Goal: Information Seeking & Learning: Learn about a topic

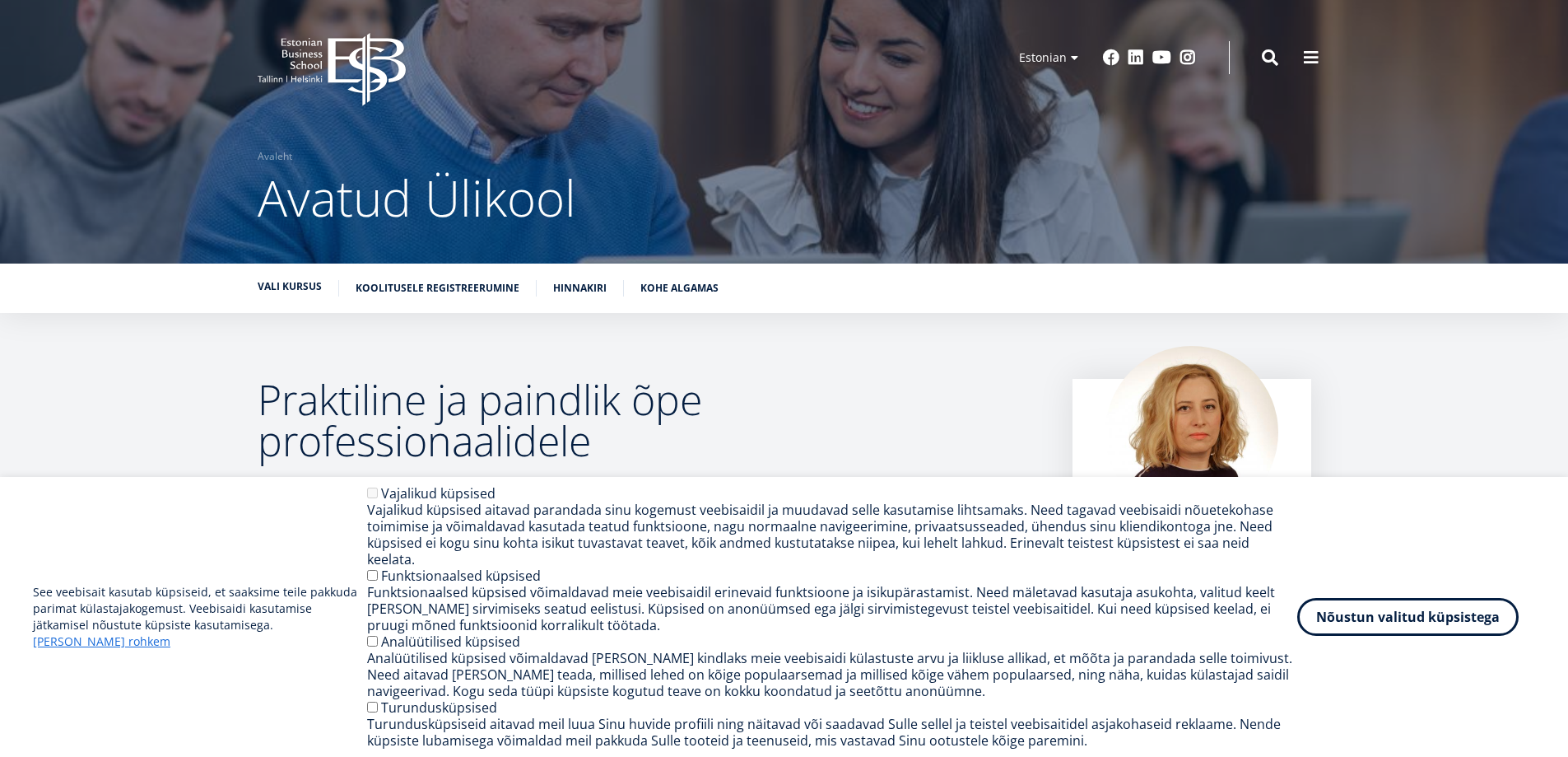
click at [282, 288] on link "Vali kursus" at bounding box center [290, 286] width 64 height 17
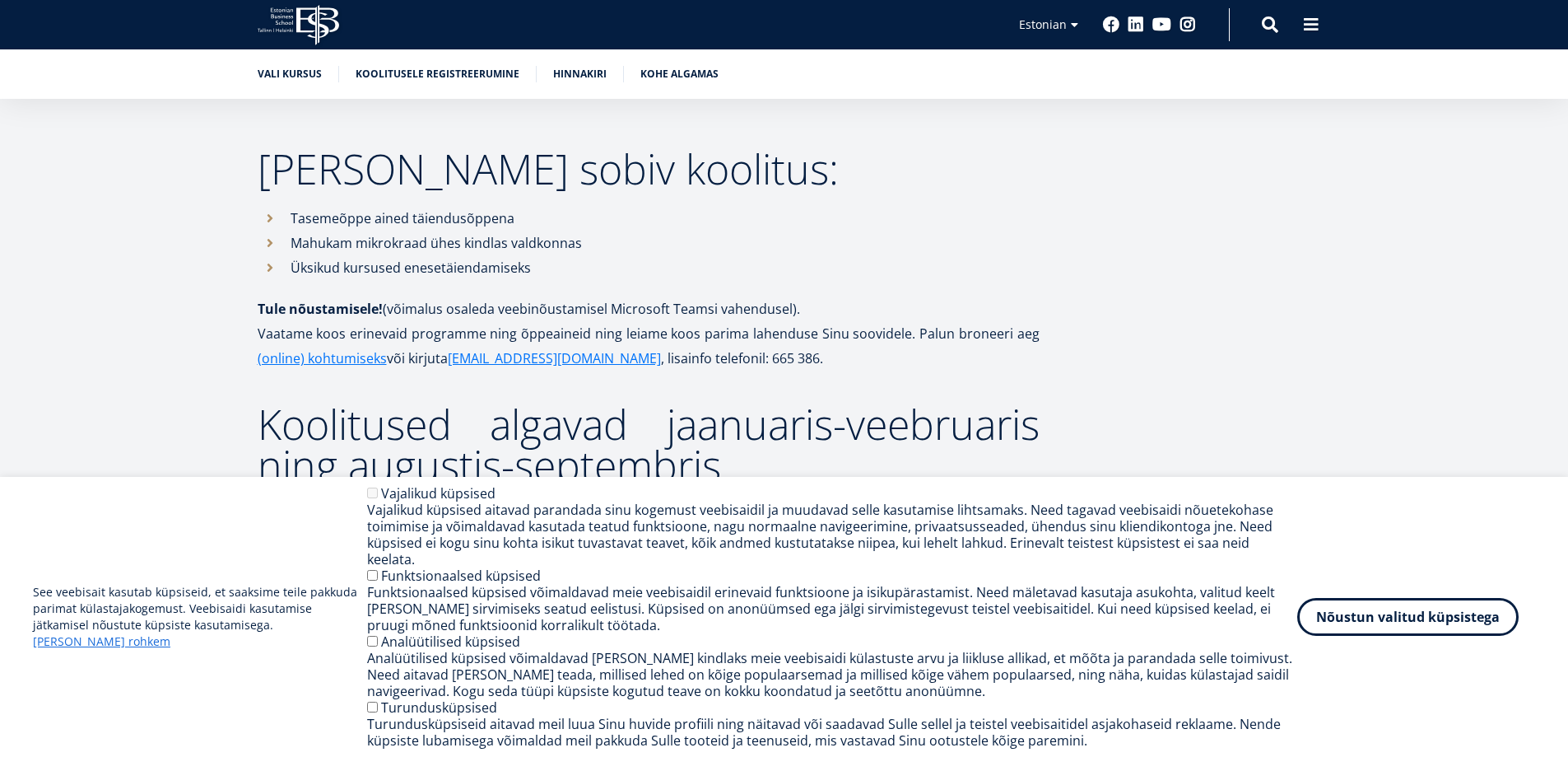
scroll to position [2546, 0]
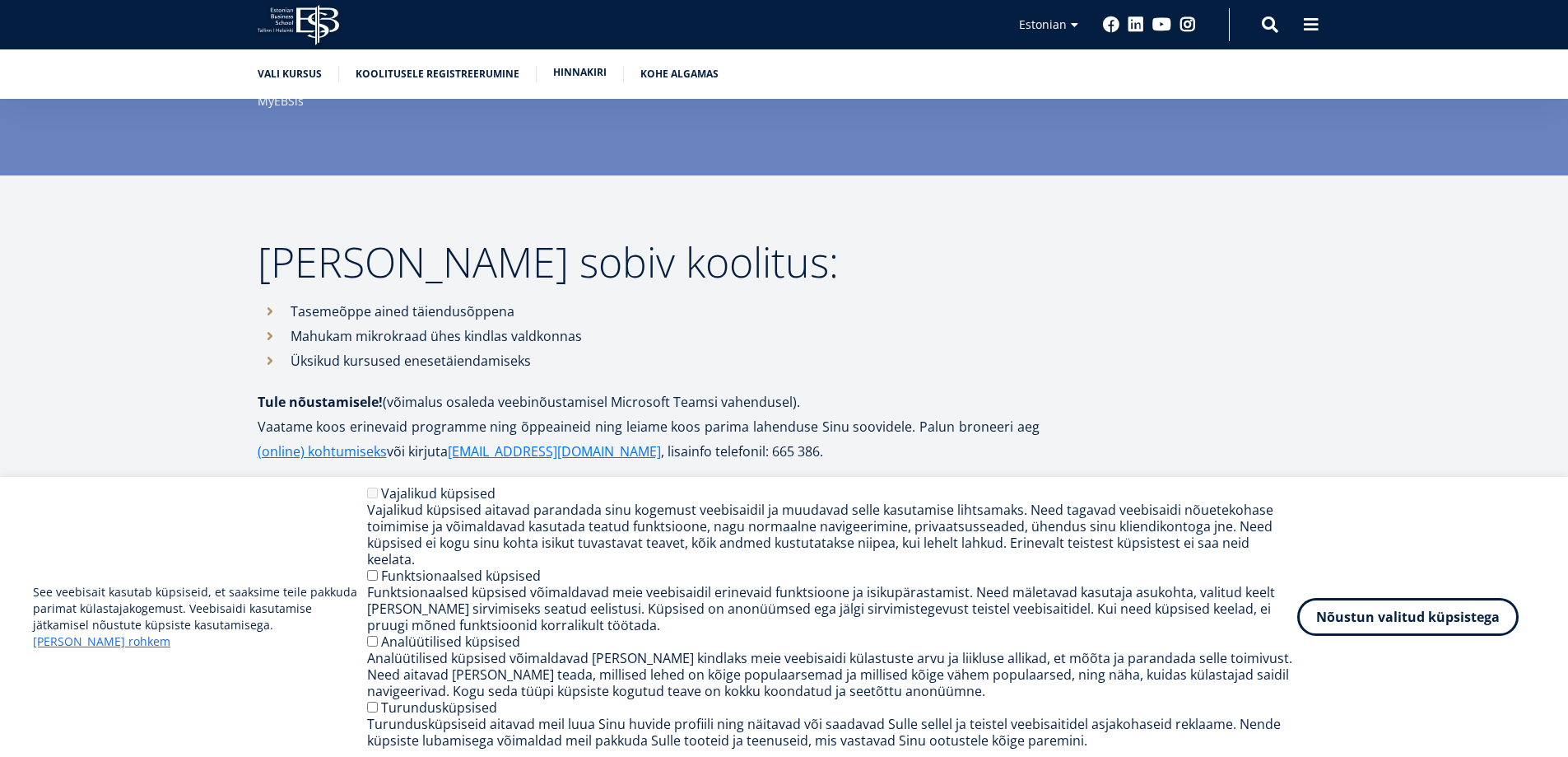
click at [567, 71] on link "Hinnakiri" at bounding box center [580, 72] width 54 height 17
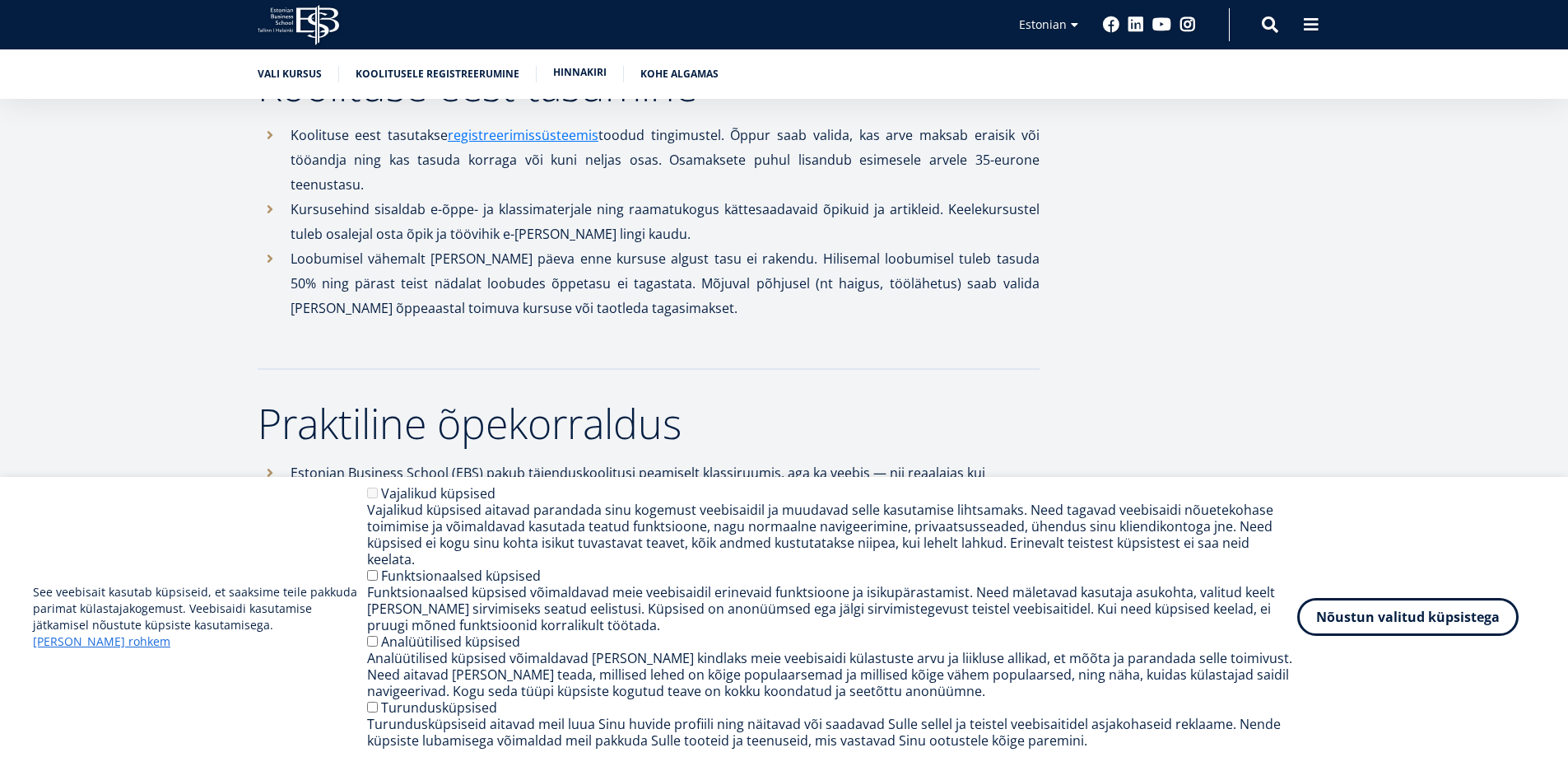
click at [578, 69] on link "Hinnakiri" at bounding box center [580, 72] width 54 height 17
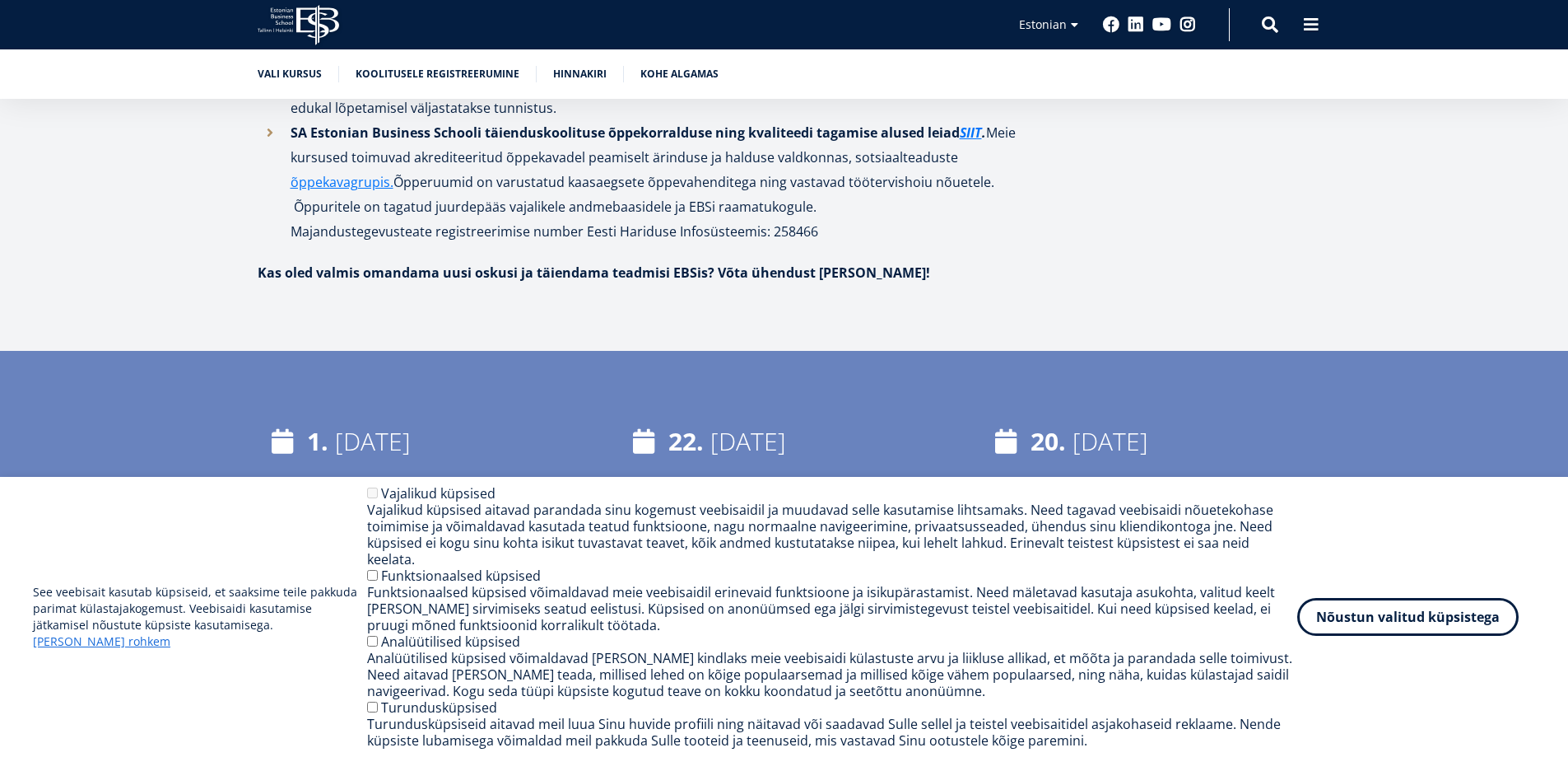
scroll to position [2228, 0]
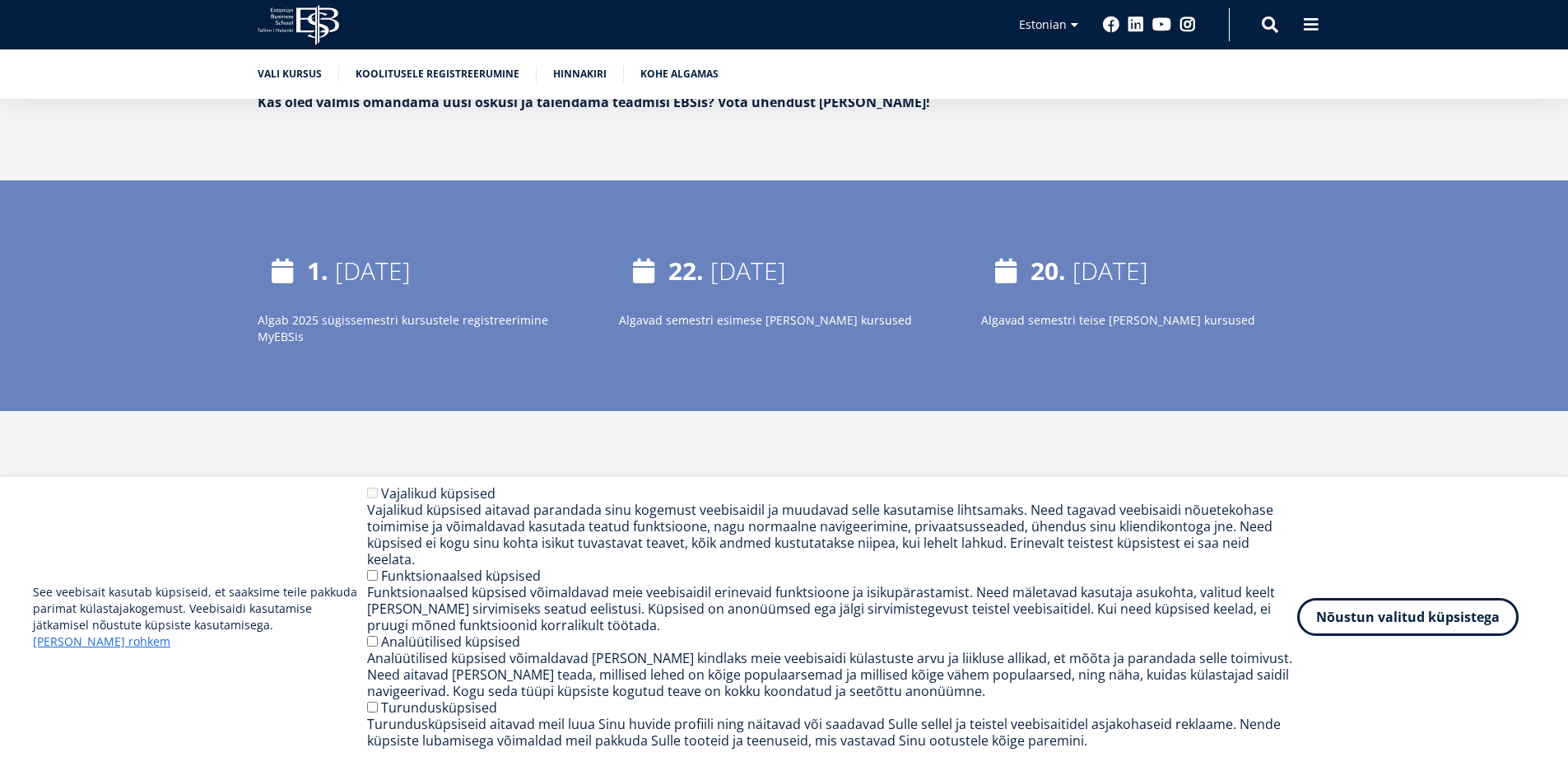
click at [830, 681] on div "Analüütilised küpsised võimaldavad [PERSON_NAME] kindlaks meie veebisaidi külas…" at bounding box center [832, 675] width 930 height 50
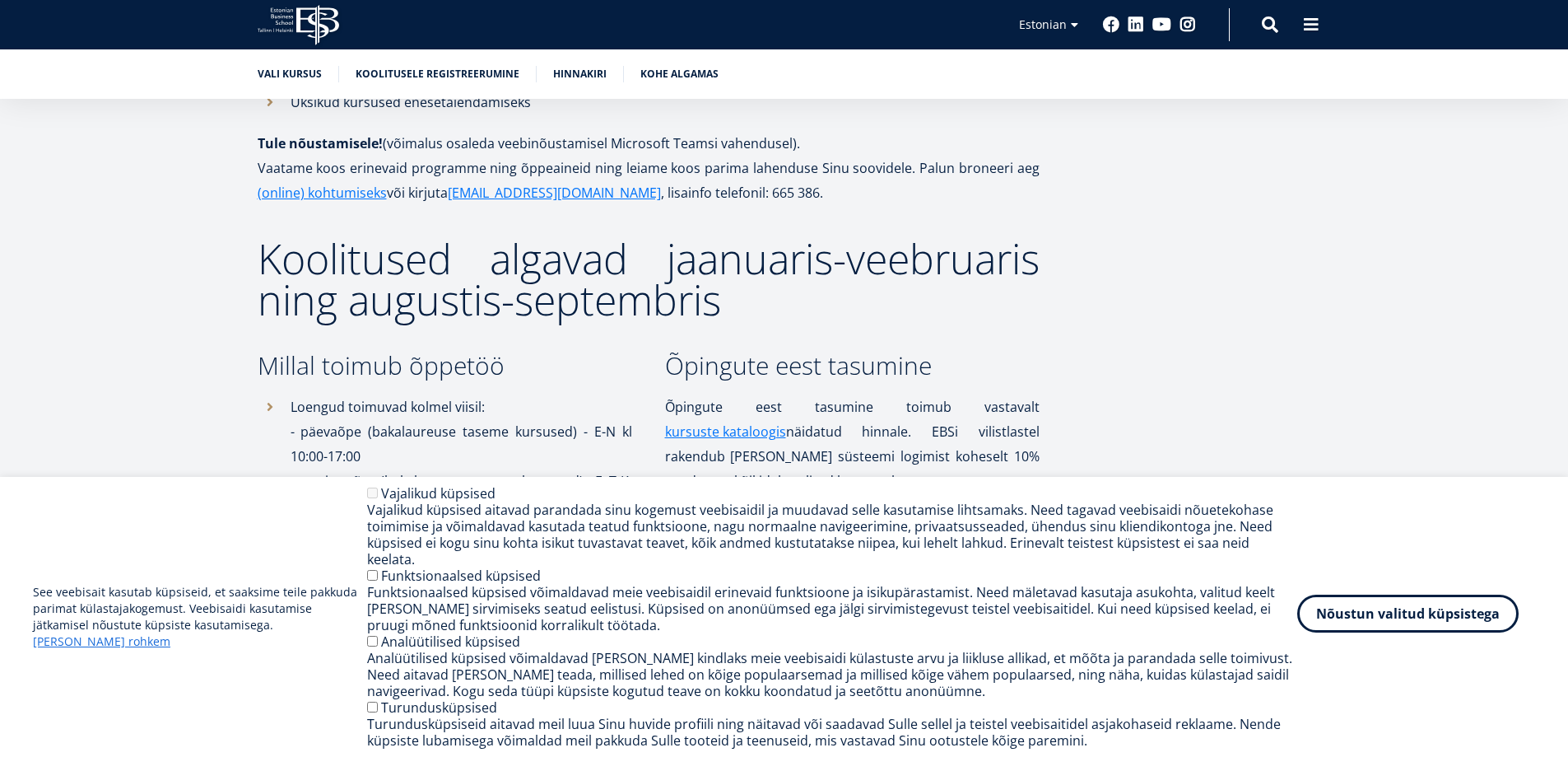
click at [1366, 620] on button "Nõustun valitud küpsistega" at bounding box center [1408, 613] width 222 height 38
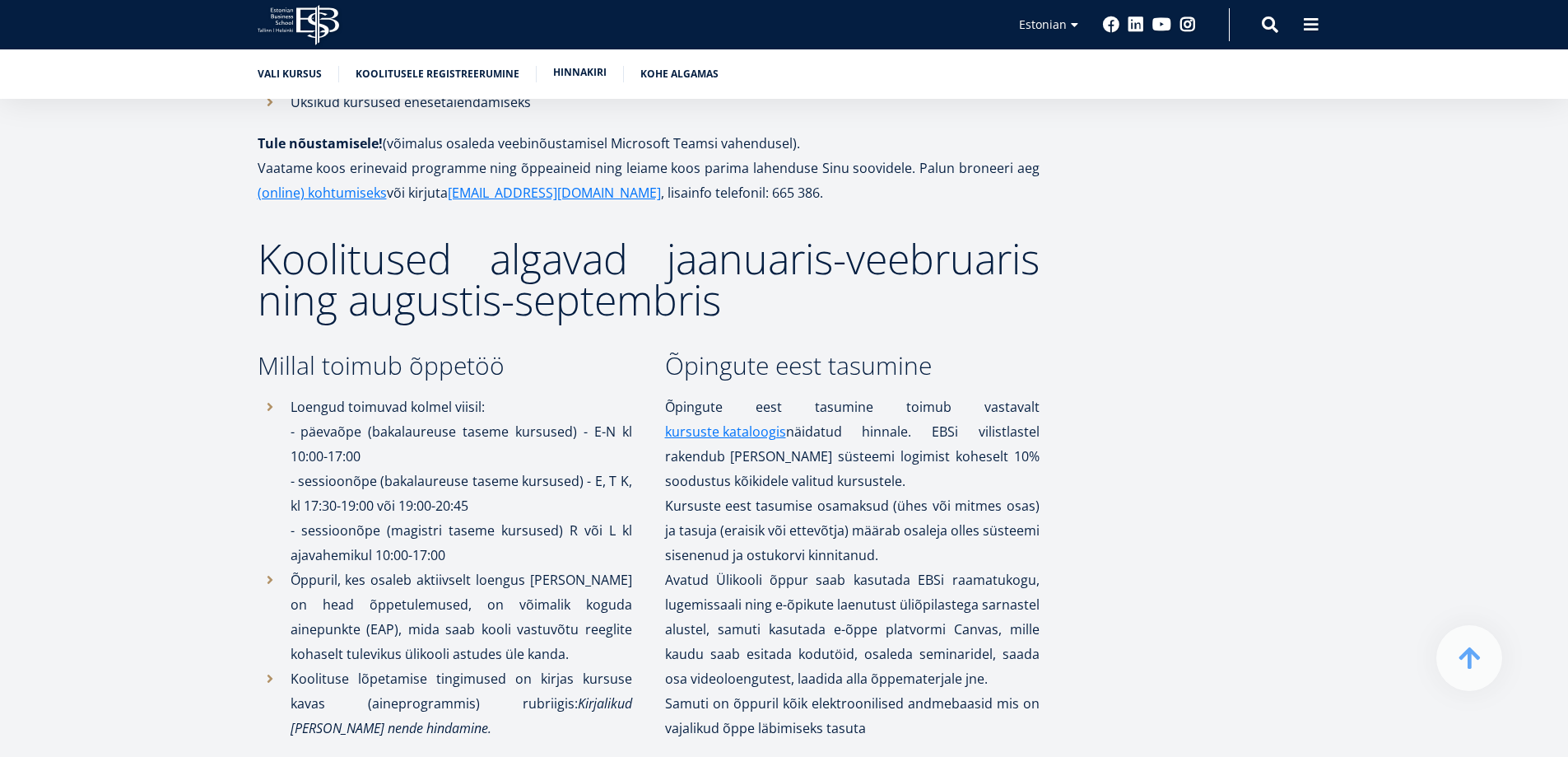
click at [574, 71] on link "Hinnakiri" at bounding box center [580, 72] width 54 height 17
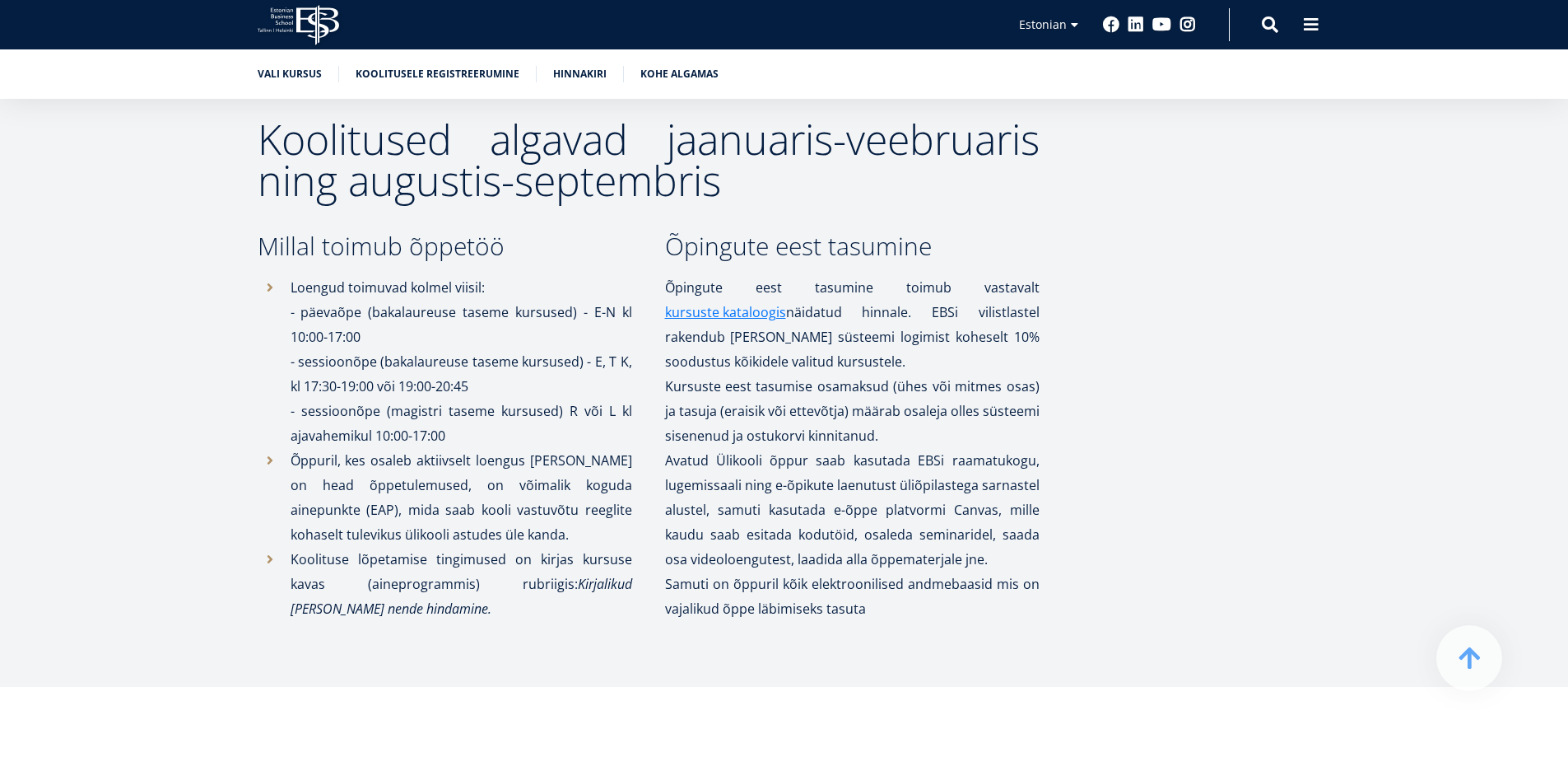
scroll to position [2887, 0]
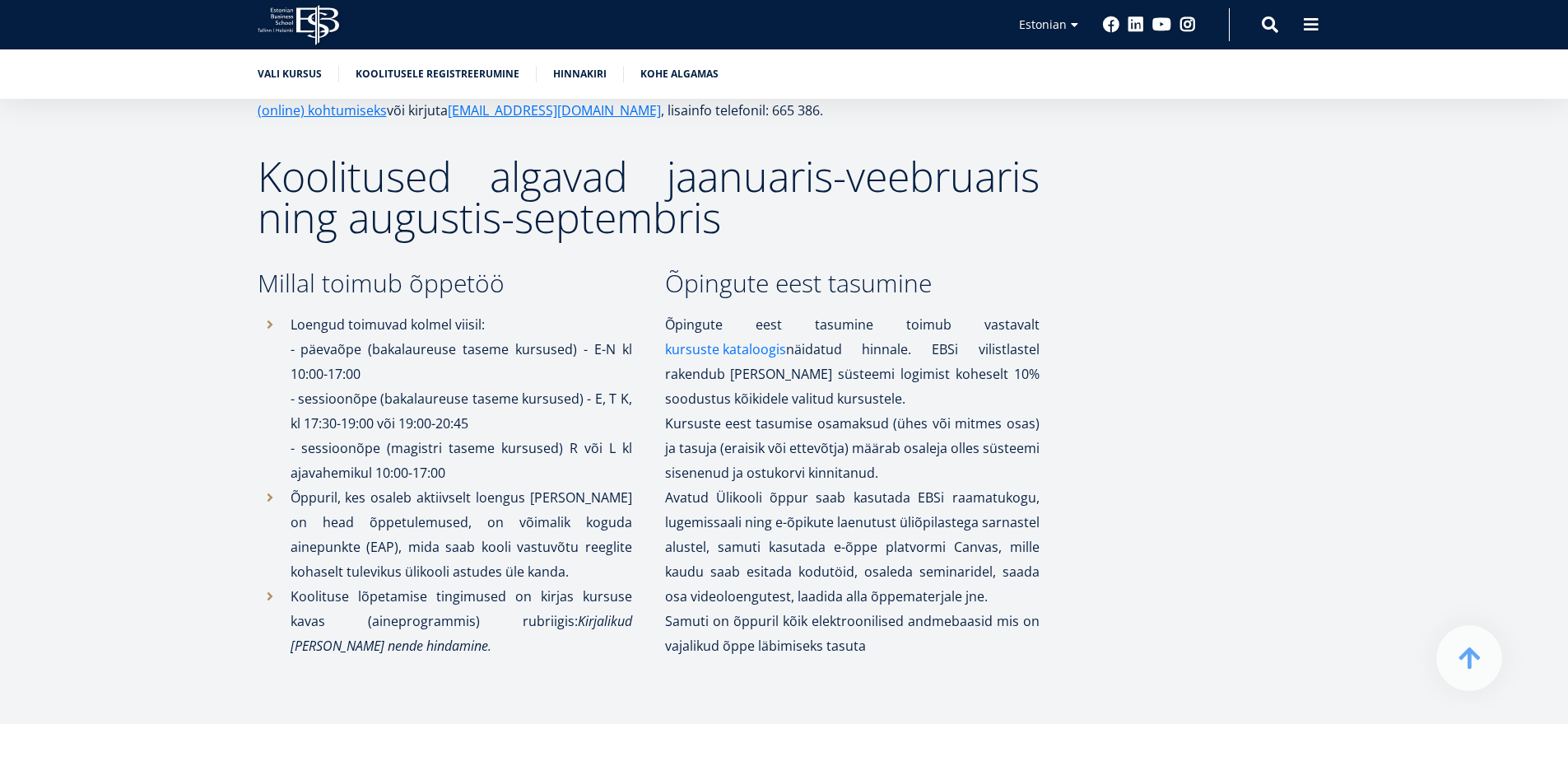
click at [786, 337] on link "kursuste kataloogis" at bounding box center [726, 349] width 121 height 25
